Goal: Navigation & Orientation: Find specific page/section

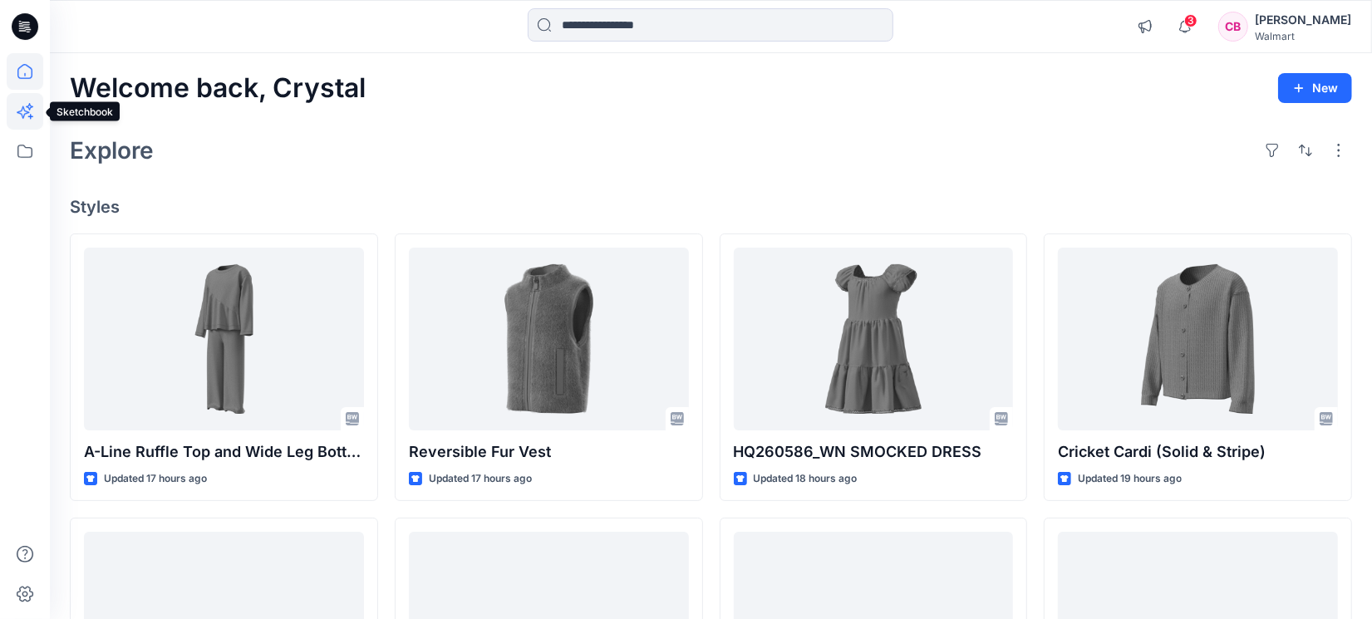
click at [18, 105] on icon at bounding box center [25, 111] width 37 height 37
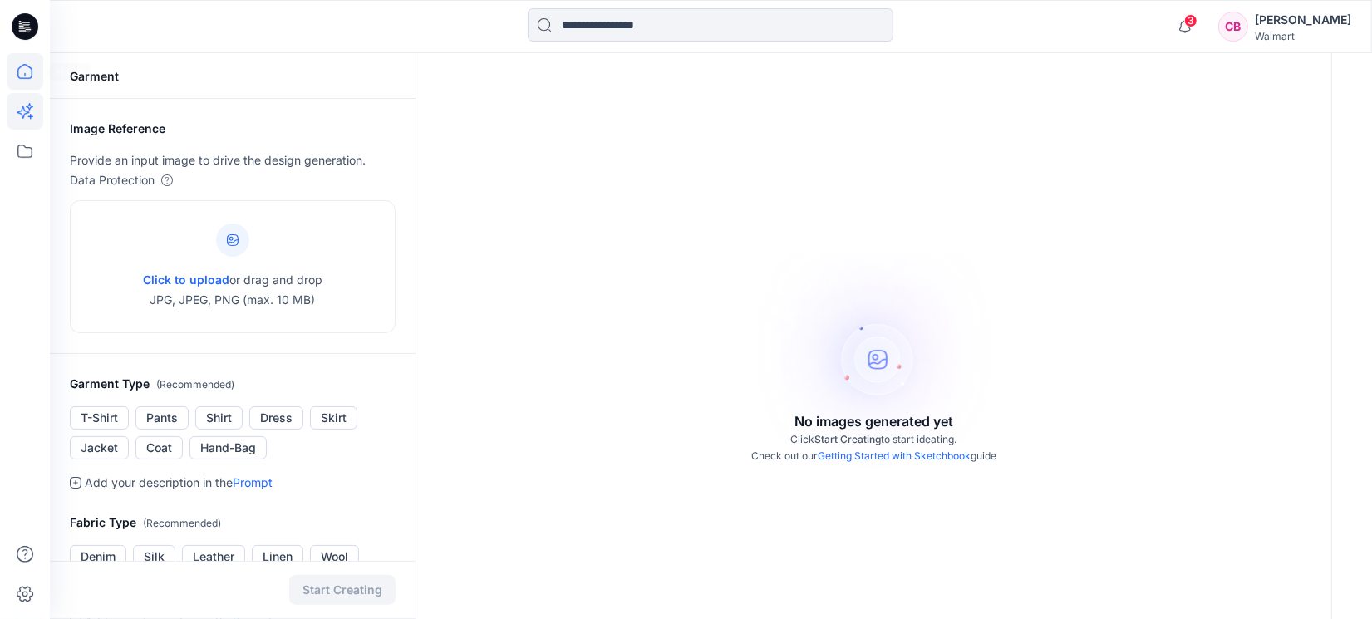
click at [22, 76] on icon at bounding box center [25, 71] width 37 height 37
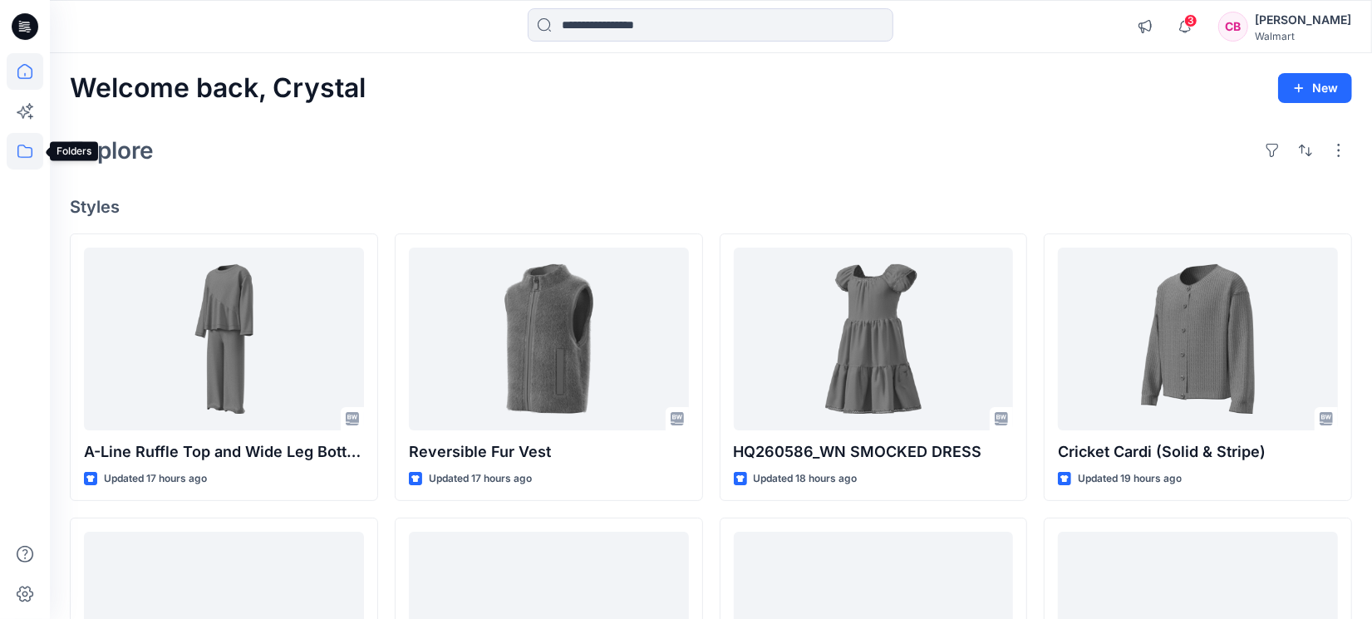
click at [25, 155] on icon at bounding box center [25, 151] width 37 height 37
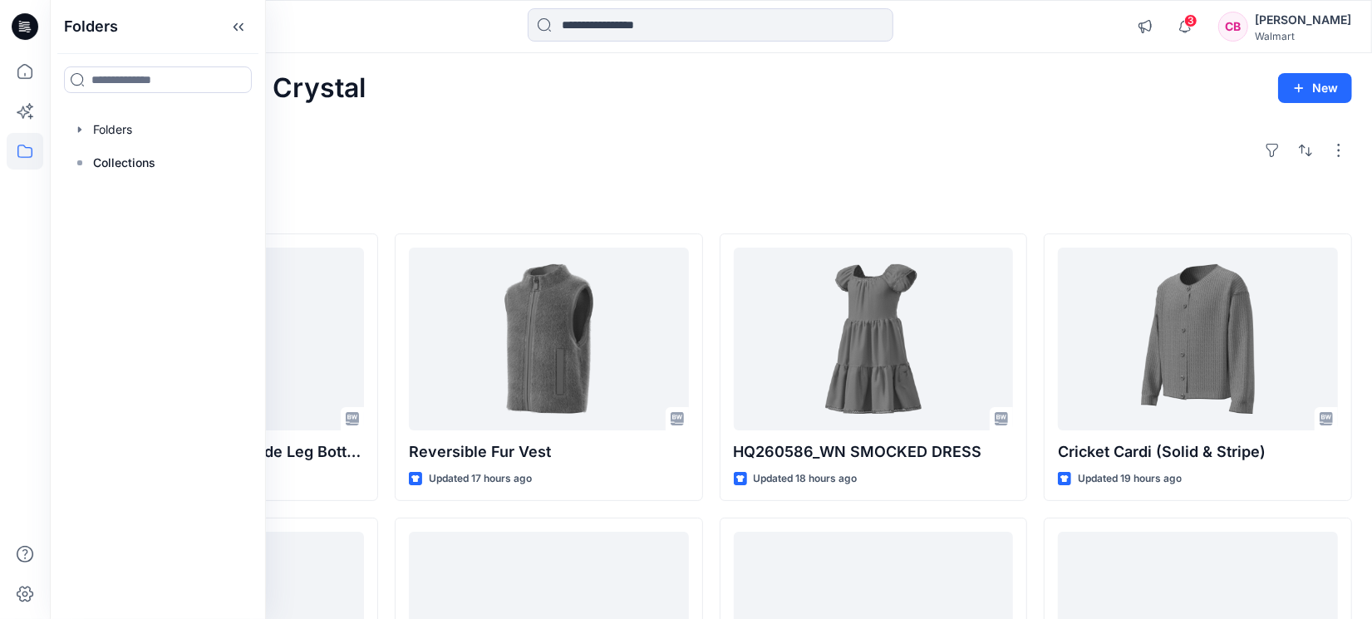
click at [14, 283] on div at bounding box center [25, 336] width 37 height 566
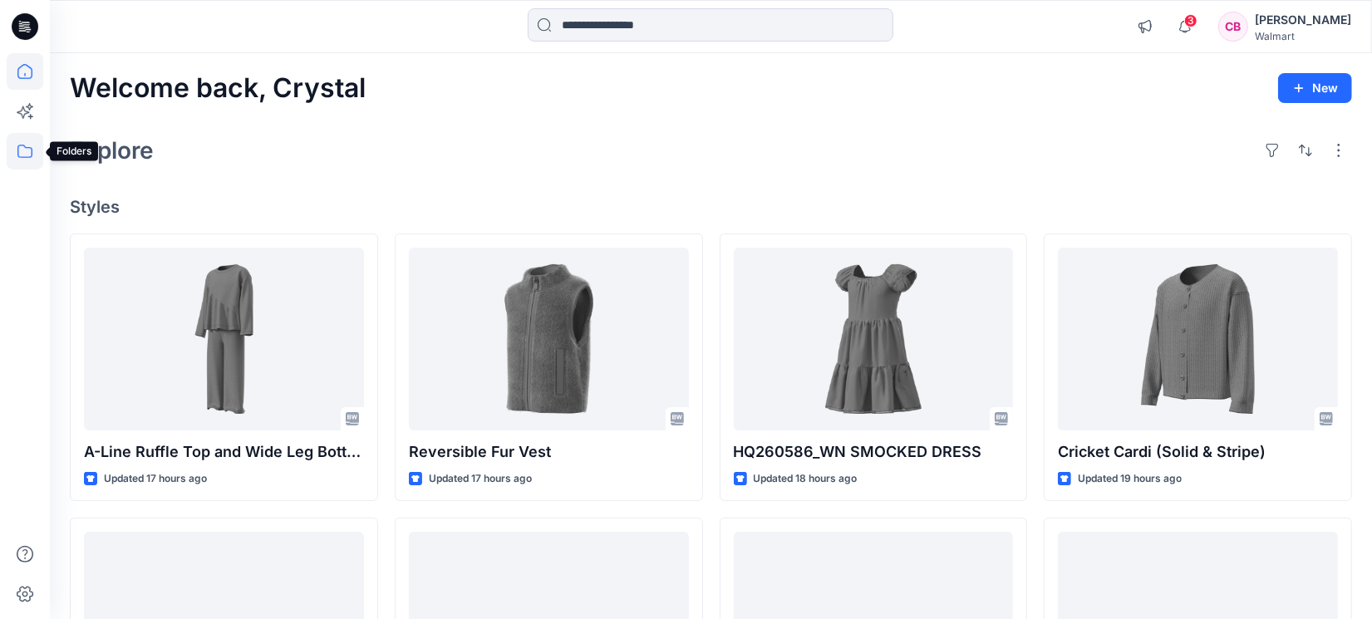
click at [27, 153] on icon at bounding box center [25, 151] width 37 height 37
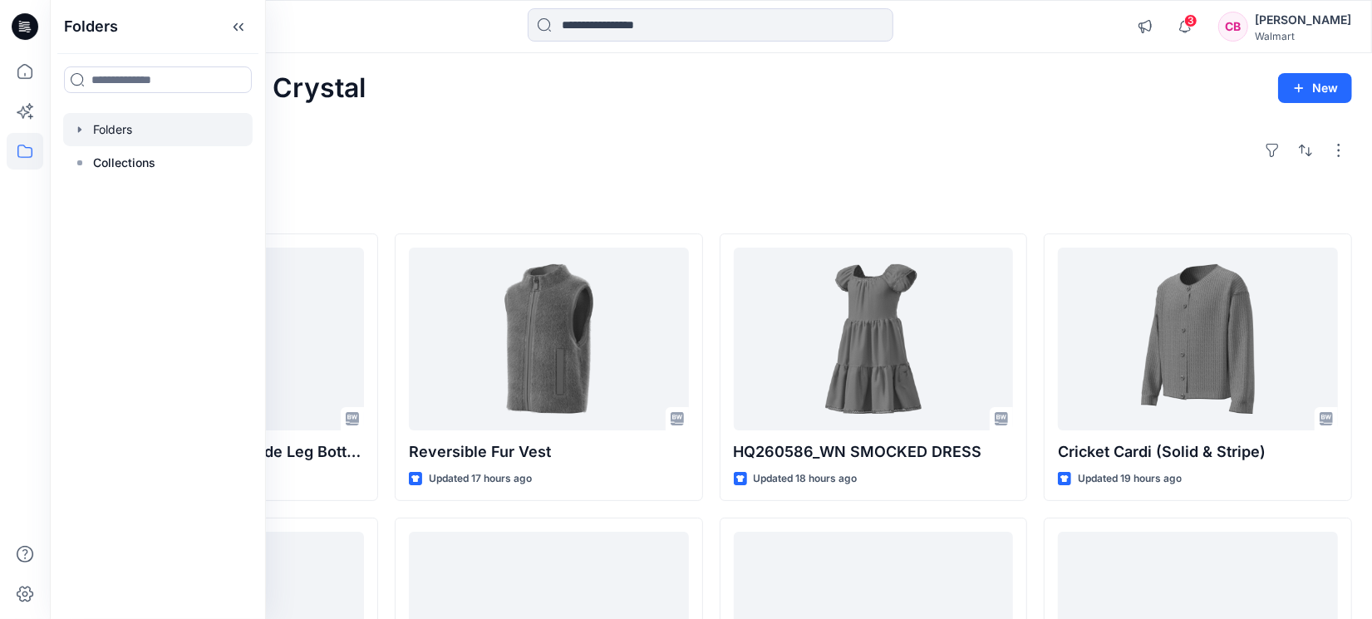
click at [106, 140] on div at bounding box center [157, 129] width 189 height 33
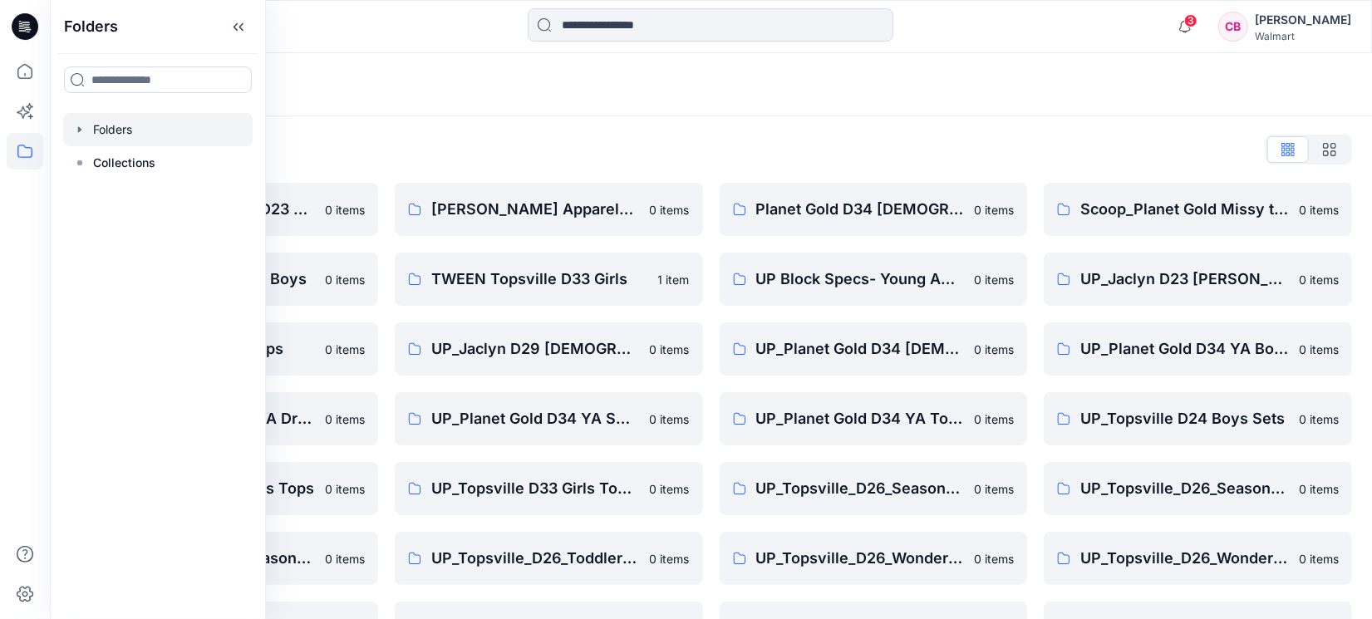
click at [636, 82] on div "Folders" at bounding box center [646, 84] width 1152 height 23
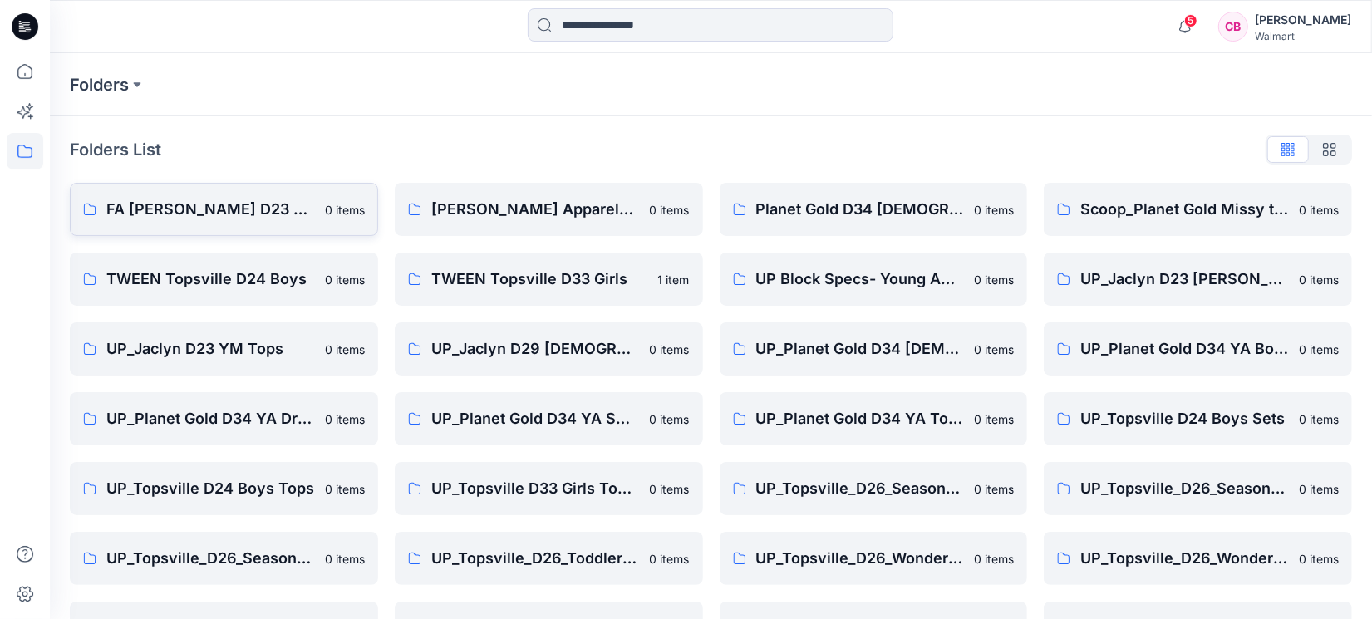
click at [219, 212] on p "FA [PERSON_NAME] D23 Men's Wovens" at bounding box center [210, 209] width 209 height 23
click at [1196, 27] on icon "button" at bounding box center [1185, 26] width 32 height 33
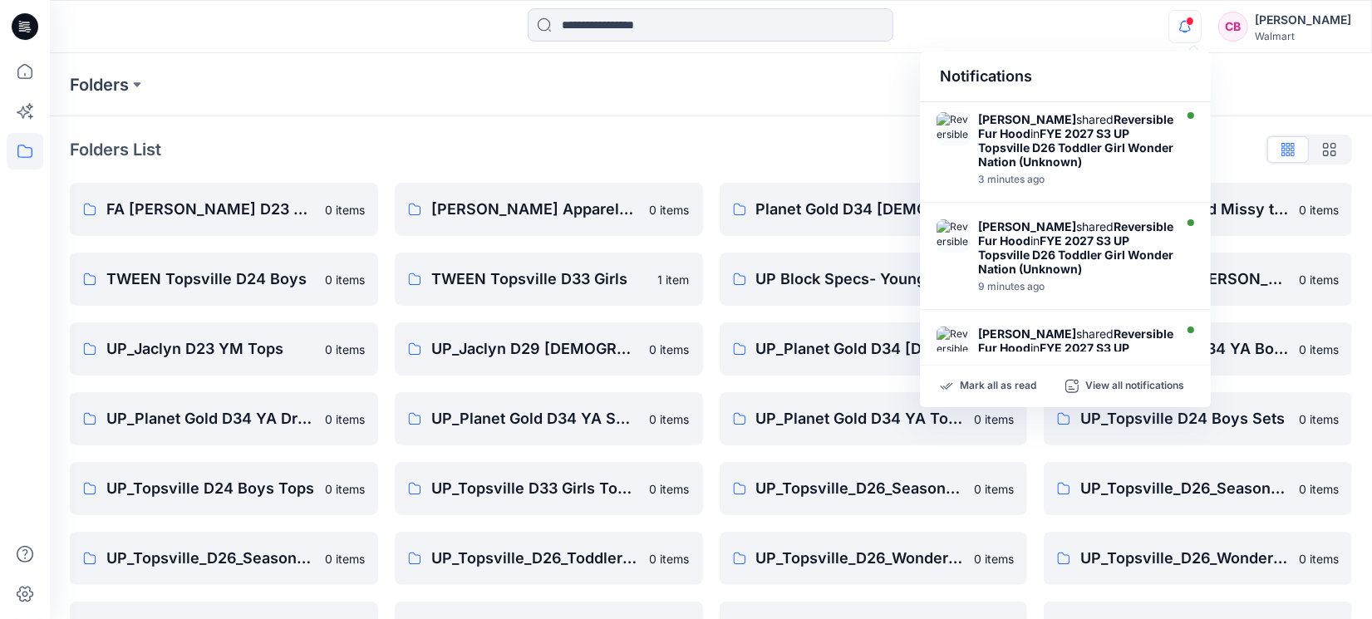
click at [1194, 22] on span at bounding box center [1190, 21] width 8 height 9
